Goal: Task Accomplishment & Management: Manage account settings

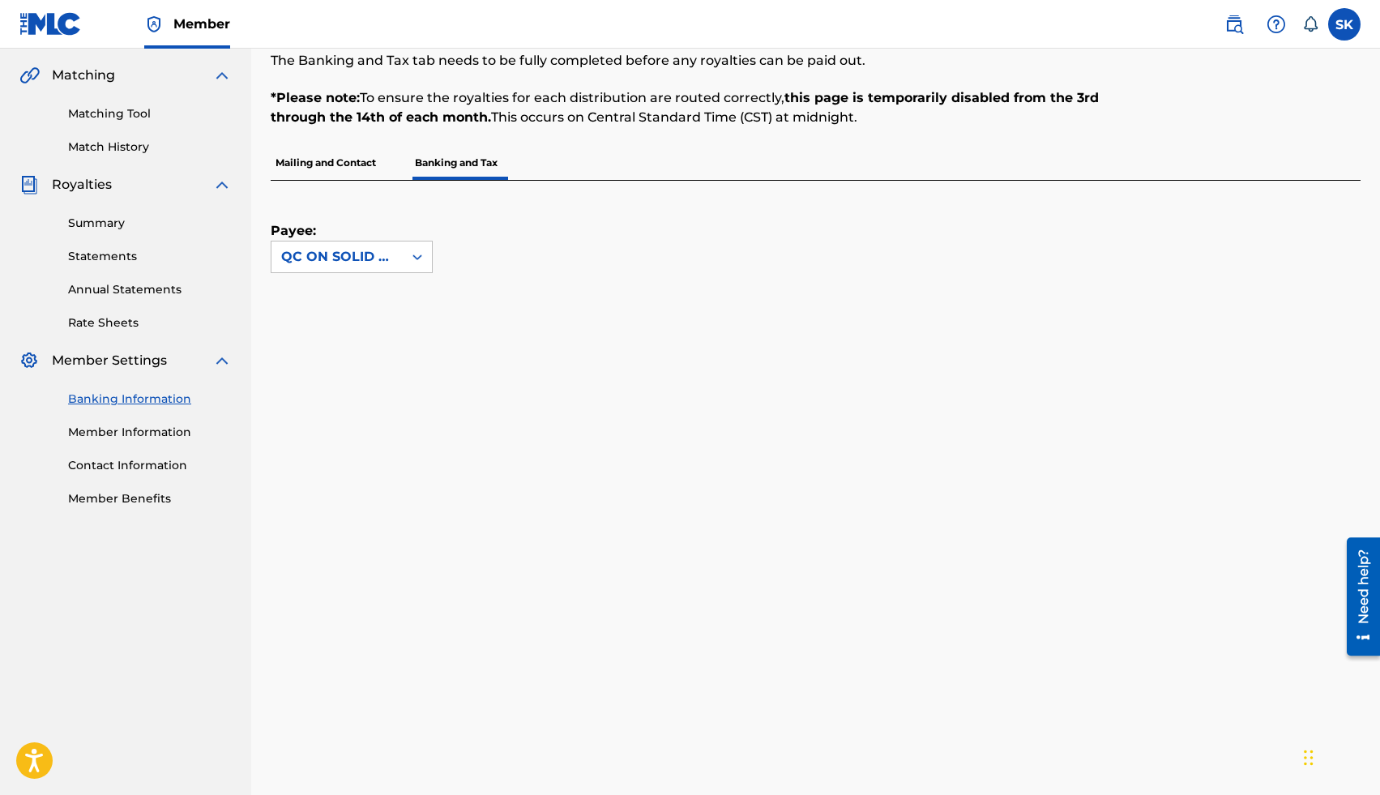
scroll to position [92, 0]
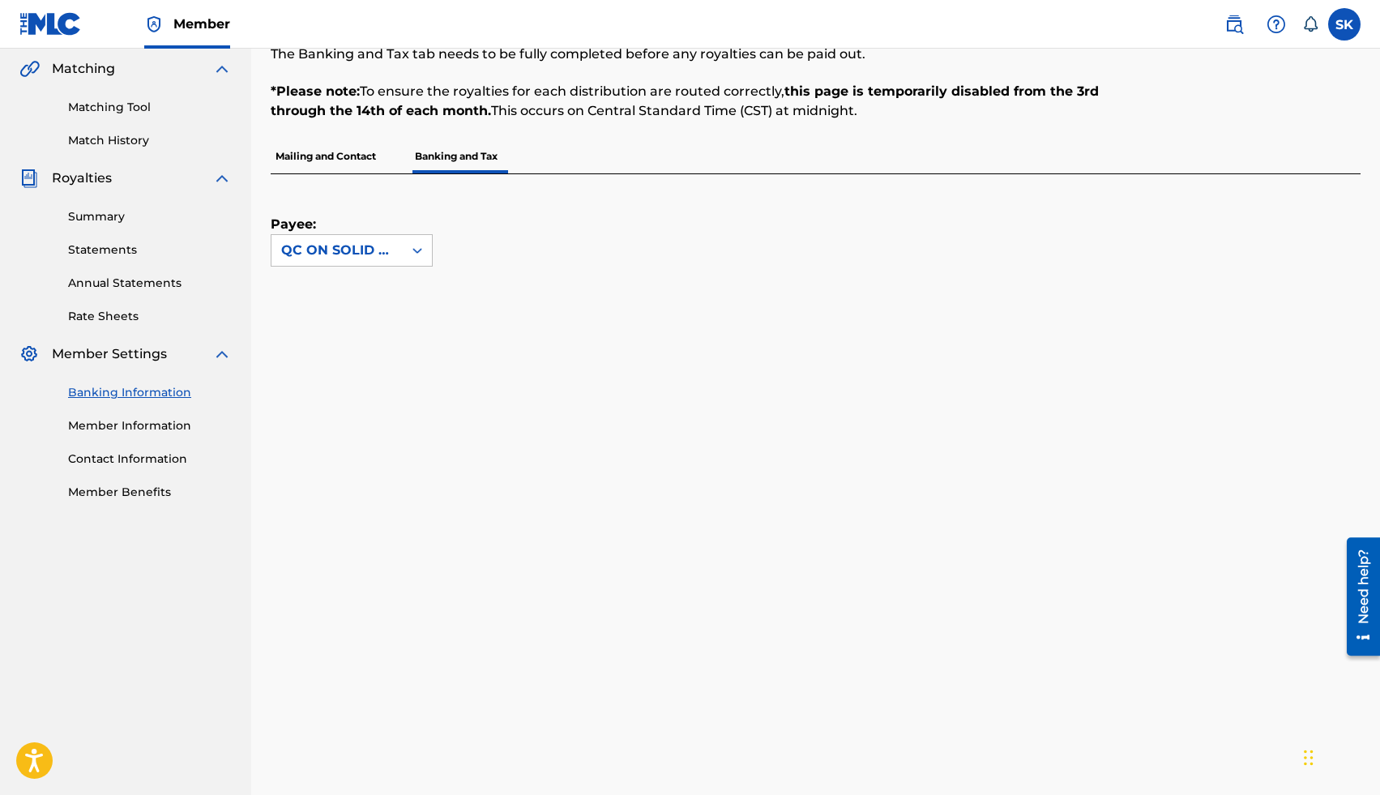
click at [132, 458] on link "Contact Information" at bounding box center [150, 459] width 164 height 17
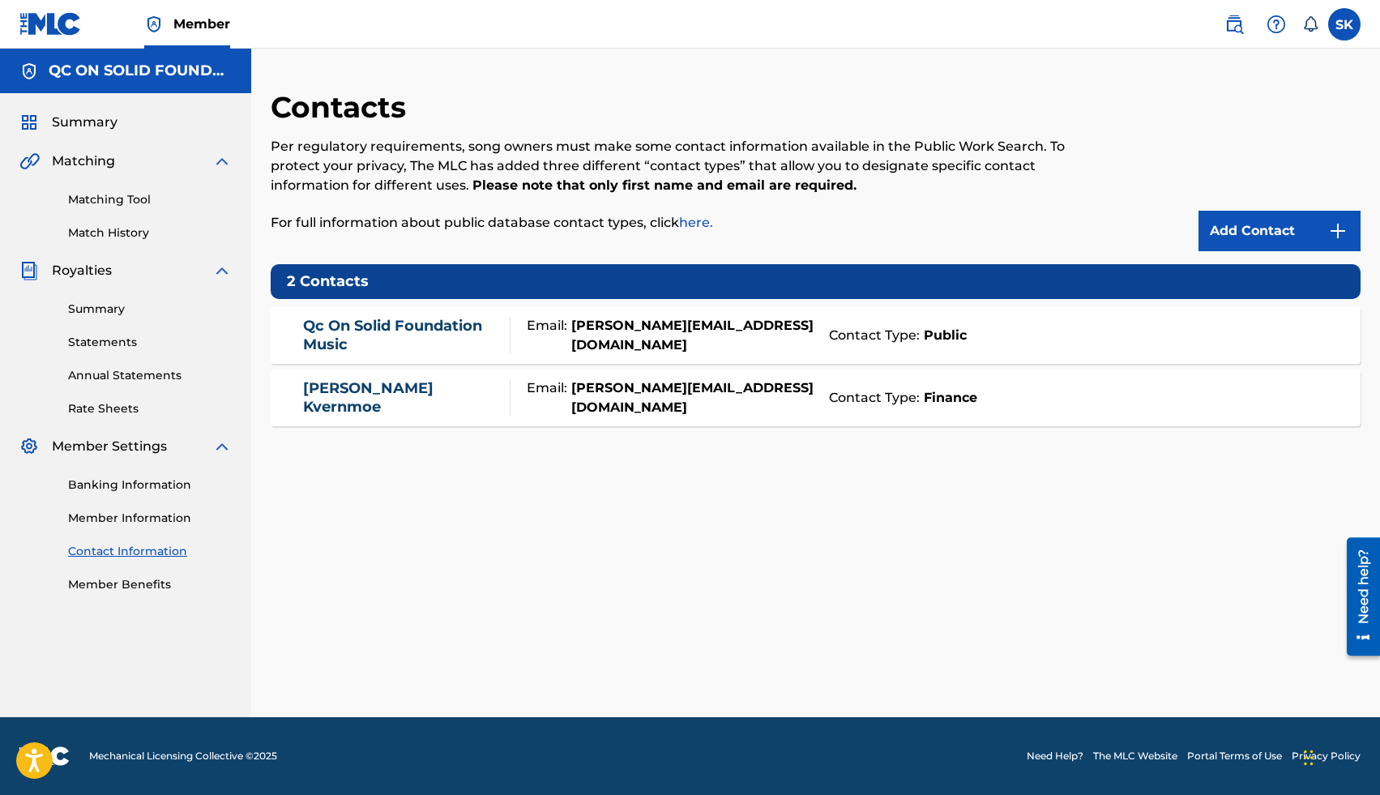
click at [131, 485] on link "Banking Information" at bounding box center [150, 485] width 164 height 17
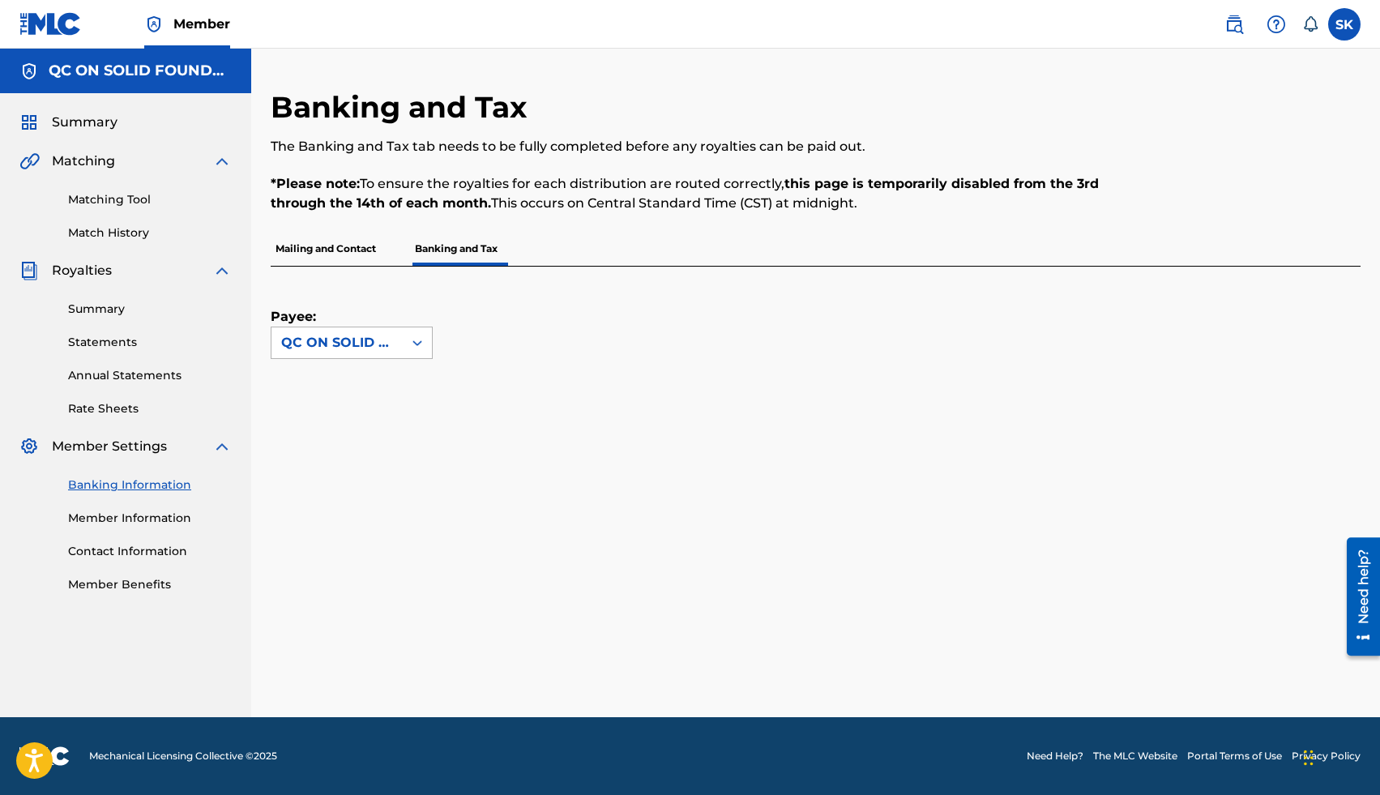
click at [374, 340] on div "QC ON SOLID FOUNDATION MUSIC" at bounding box center [337, 342] width 112 height 19
click at [350, 389] on div "QC ON SOLID FOUNDATION MUSIC" at bounding box center [351, 389] width 160 height 60
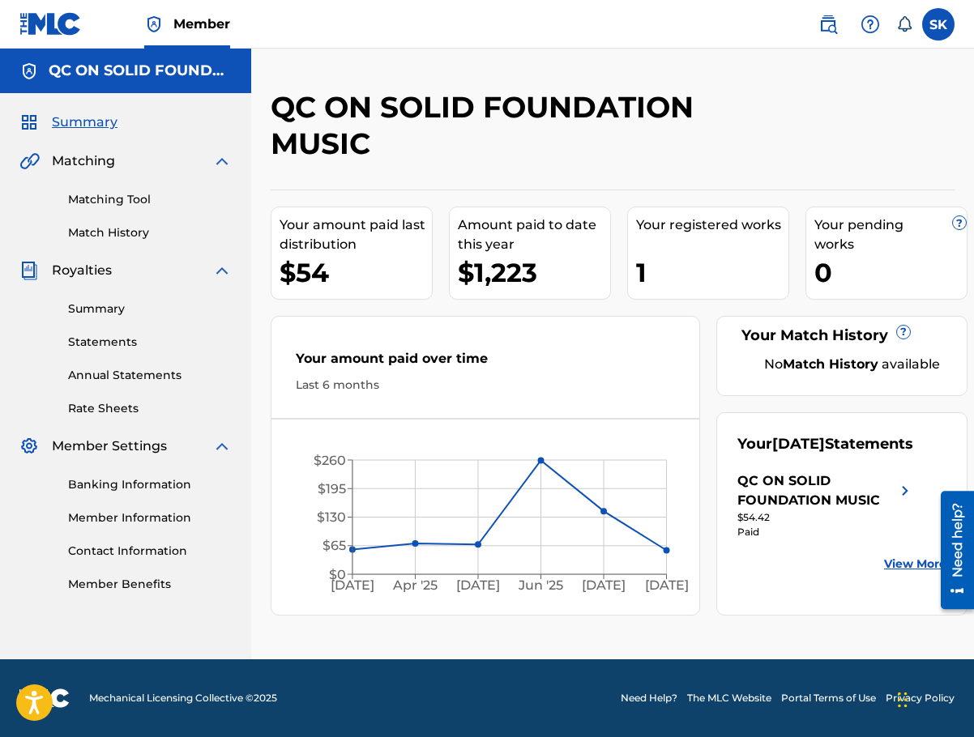
click at [182, 22] on span "Member" at bounding box center [201, 24] width 57 height 19
click at [188, 25] on span "Member" at bounding box center [201, 24] width 57 height 19
click at [125, 489] on link "Banking Information" at bounding box center [150, 485] width 164 height 17
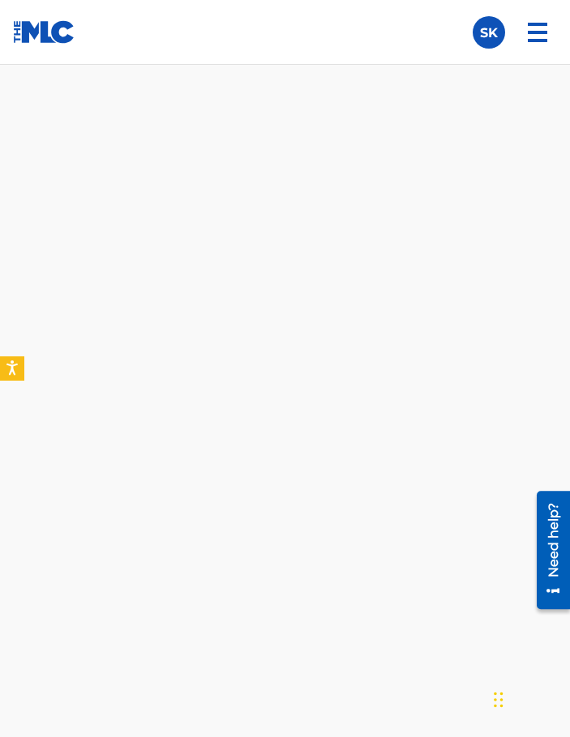
scroll to position [704, 0]
